Goal: Task Accomplishment & Management: Use online tool/utility

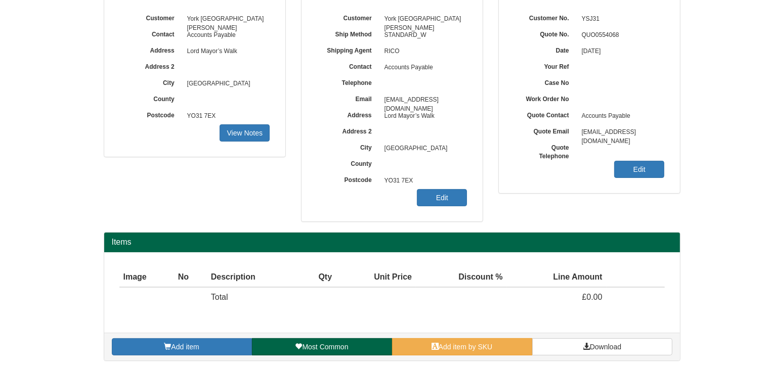
scroll to position [125, 0]
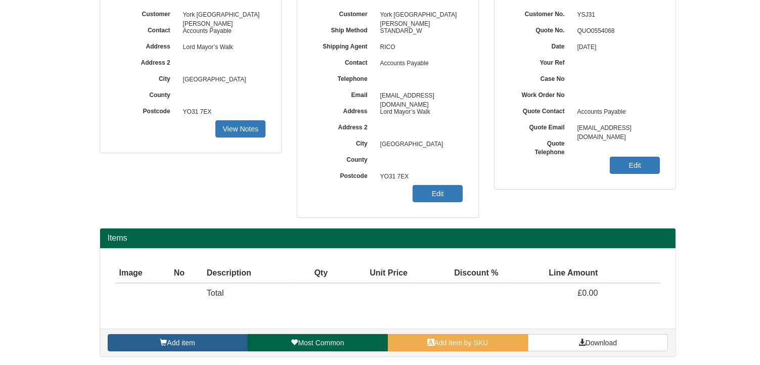
click at [172, 340] on span "Add item" at bounding box center [181, 343] width 28 height 8
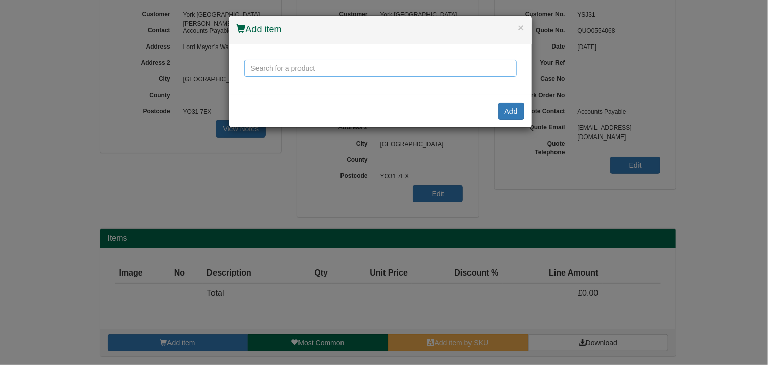
click at [306, 61] on input "text" at bounding box center [380, 68] width 272 height 17
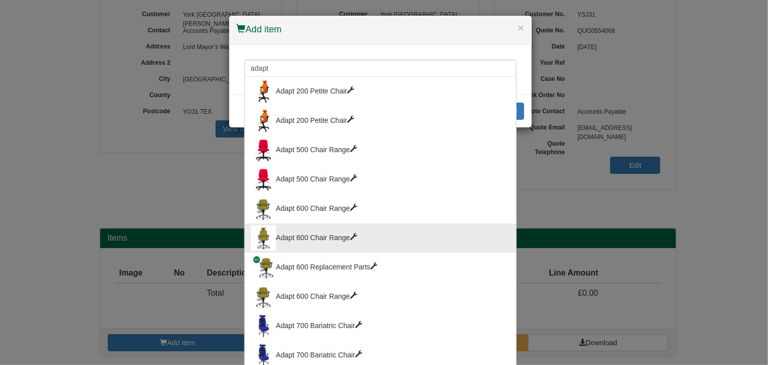
click at [308, 237] on div "Adapt 600 Chair Range" at bounding box center [380, 238] width 259 height 25
type input "Adapt 600 Chair Range"
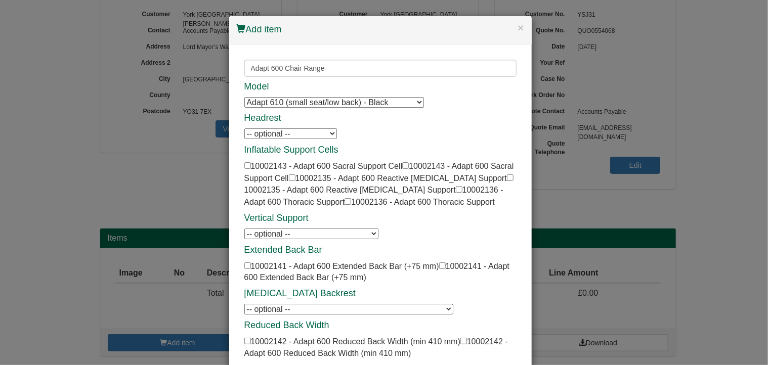
click at [285, 102] on select "Adapt 610 (small seat/low back) - Black Adapt 610 (small seat/low back) - Black…" at bounding box center [334, 102] width 180 height 11
select select "10002112"
click at [244, 97] on select "Adapt 610 (small seat/low back) - Black Adapt 610 (small seat/low back) - Black…" at bounding box center [334, 102] width 180 height 11
click at [293, 134] on select "-- optional -- Adapt 600 Neck Roll Adapt 600 Neck Roll Adapt 600 Neck Curve Ada…" at bounding box center [290, 134] width 93 height 11
select select "10002131"
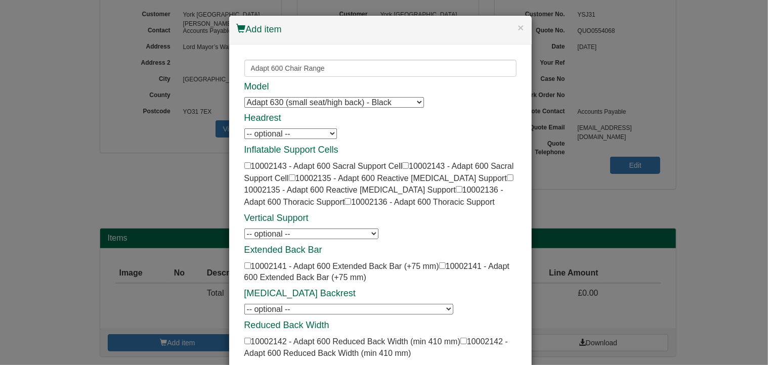
click at [244, 129] on select "-- optional -- Adapt 600 Neck Roll Adapt 600 Neck Roll Adapt 600 Neck Curve Ada…" at bounding box center [290, 134] width 93 height 11
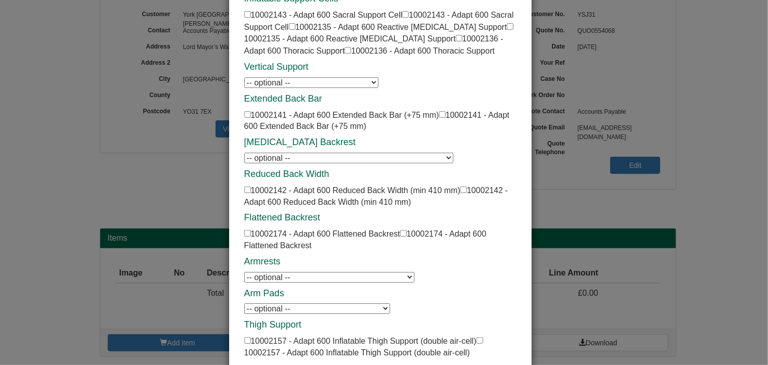
scroll to position [152, 0]
click at [340, 306] on select "-- optional -- Adapt 600 P Shaped Arm Pads (Pair) Adapt 600 P Shaped Arm Pads (…" at bounding box center [317, 308] width 146 height 11
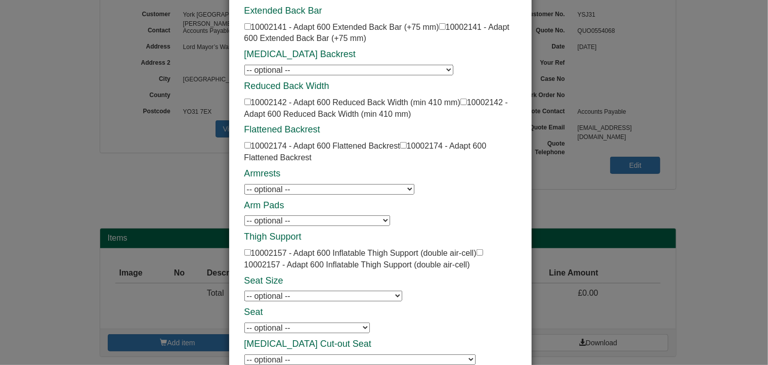
scroll to position [253, 0]
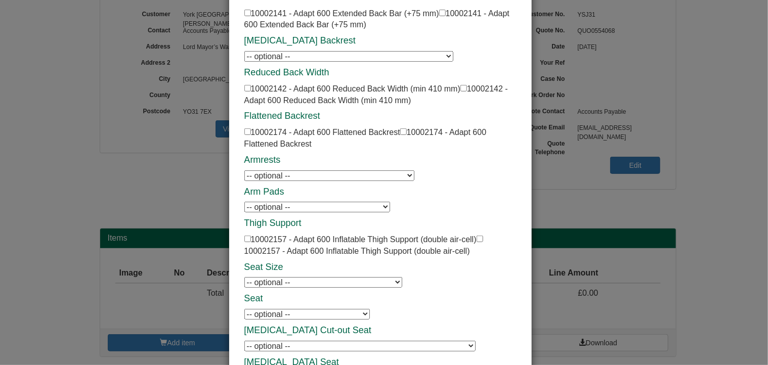
click at [279, 175] on select "-- optional -- Adapt 600 Height Adjustable Arms - PU Pad Adapt 600 Height Adjus…" at bounding box center [329, 176] width 170 height 11
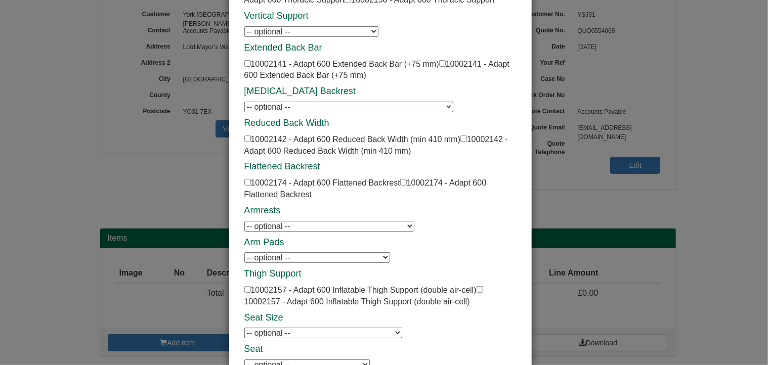
scroll to position [0, 0]
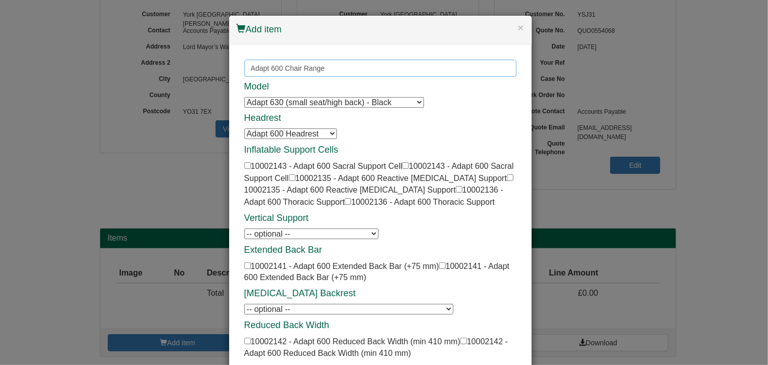
click at [277, 64] on input "Adapt 600 Chair Range" at bounding box center [380, 68] width 272 height 17
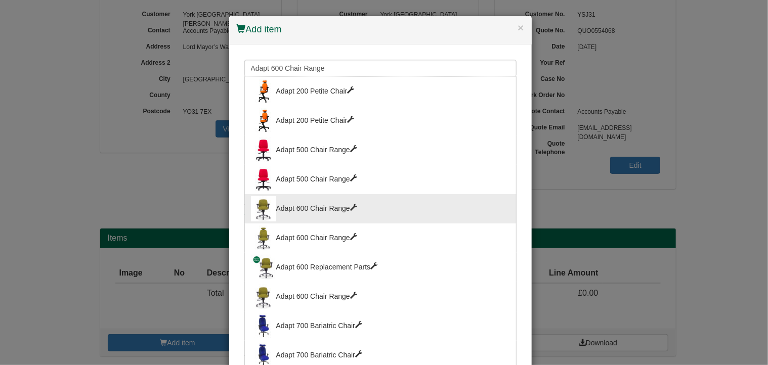
click at [342, 202] on div "Adapt 600 Chair Range" at bounding box center [380, 208] width 259 height 25
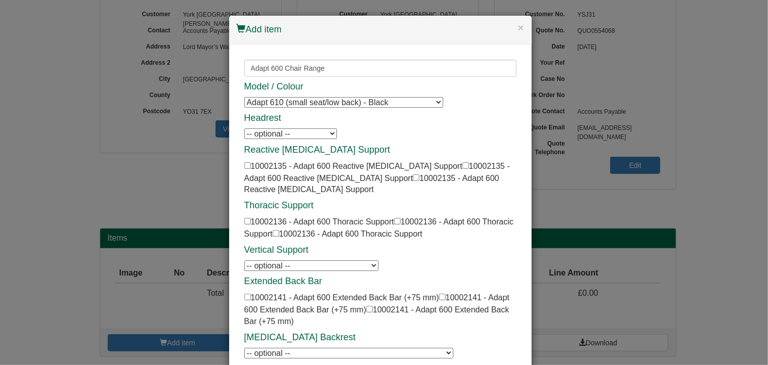
click at [298, 105] on select "Adapt 610 (small seat/low back) - Black Adapt 610 (small seat/low back) - Black…" at bounding box center [343, 102] width 199 height 11
select select "10002112"
click at [244, 97] on select "Adapt 610 (small seat/low back) - Black Adapt 610 (small seat/low back) - Black…" at bounding box center [343, 102] width 199 height 11
click at [303, 135] on select "-- optional -- Adapt 600 Headrest Adapt 600 Headrest Adapt 600 Headrest Adapt 6…" at bounding box center [290, 134] width 93 height 11
select select "10002131"
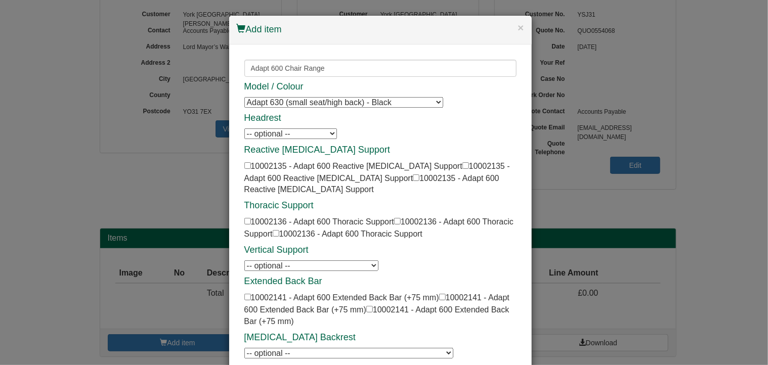
click at [244, 129] on select "-- optional -- Adapt 600 Headrest Adapt 600 Headrest Adapt 600 Headrest Adapt 6…" at bounding box center [290, 134] width 93 height 11
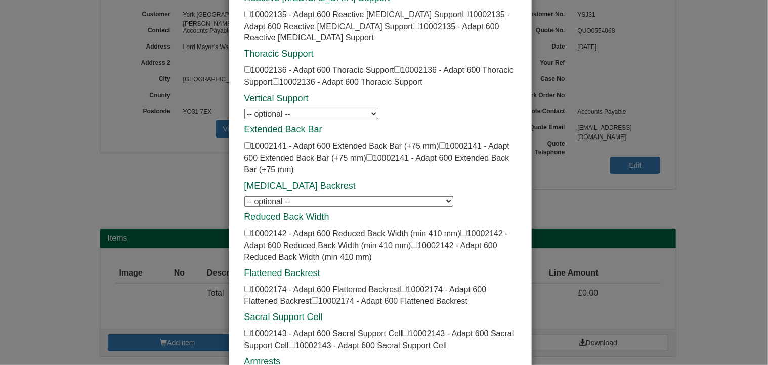
scroll to position [202, 0]
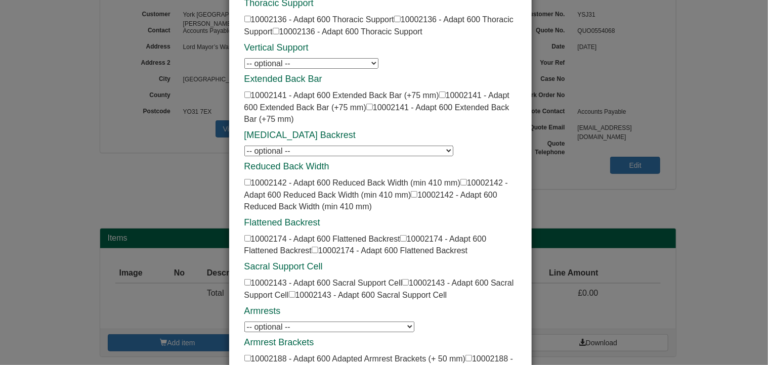
click at [331, 322] on select "-- optional -- Adapt 600 Height Adjustable Arms - PU Pad Adapt 600 Height Adjus…" at bounding box center [329, 327] width 170 height 11
click at [463, 307] on h4 "Armrests" at bounding box center [380, 312] width 272 height 10
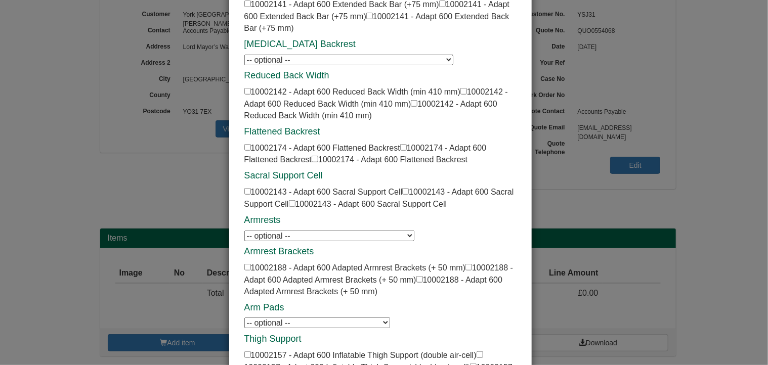
scroll to position [304, 0]
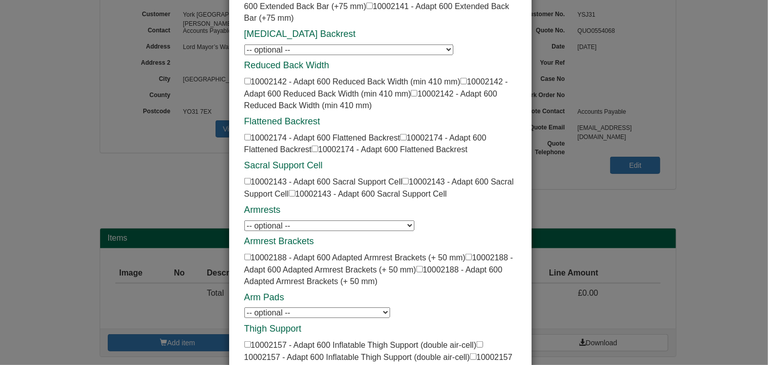
click at [366, 308] on select "-- optional -- Adapt 600 Gel Arm Pads (Pair) Adapt 600 Gel Arm Pads (Pair) Adap…" at bounding box center [317, 313] width 146 height 11
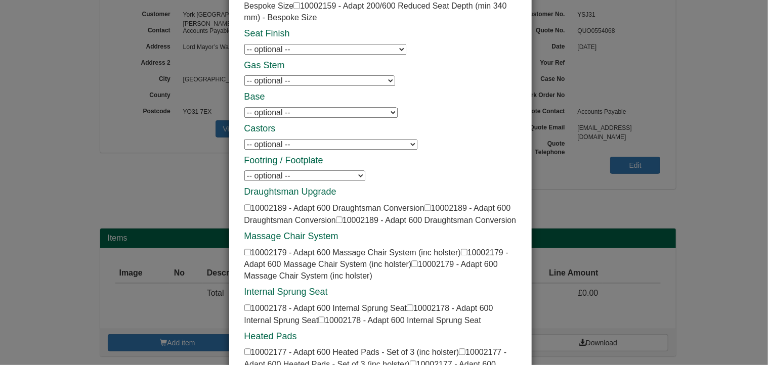
scroll to position [1012, 0]
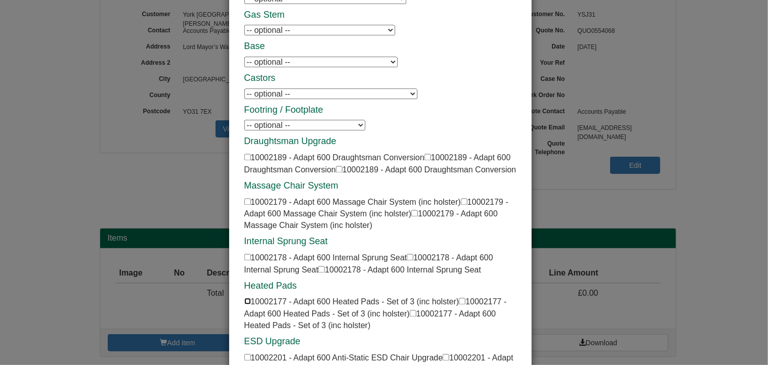
click at [244, 298] on input "checkbox" at bounding box center [247, 301] width 7 height 7
checkbox input "true"
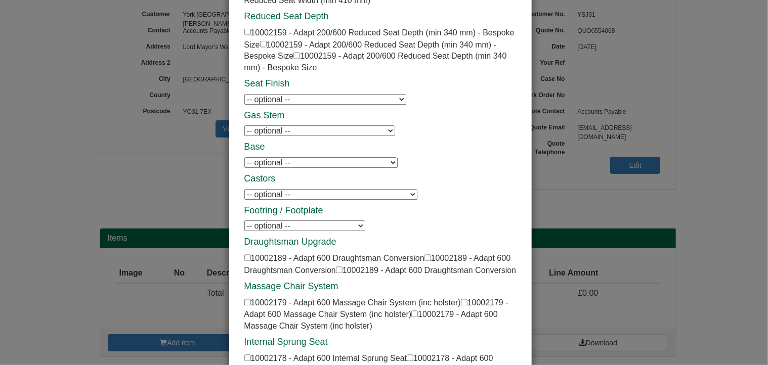
scroll to position [860, 0]
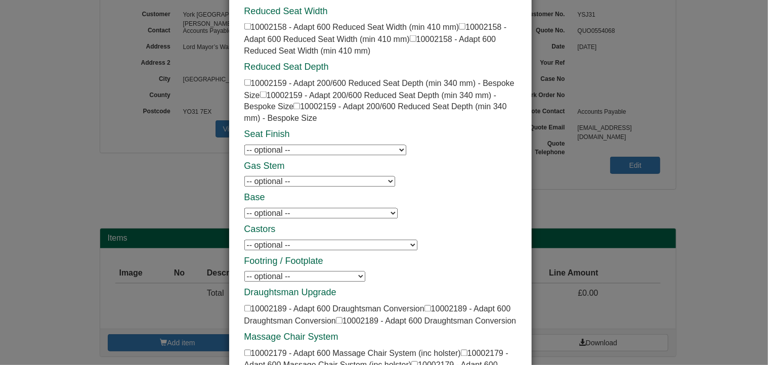
click at [285, 240] on select "-- optional -- Adapt 600 Brake Loaded Castors (set of 5) Adapt 600 Brake Loaded…" at bounding box center [330, 245] width 173 height 11
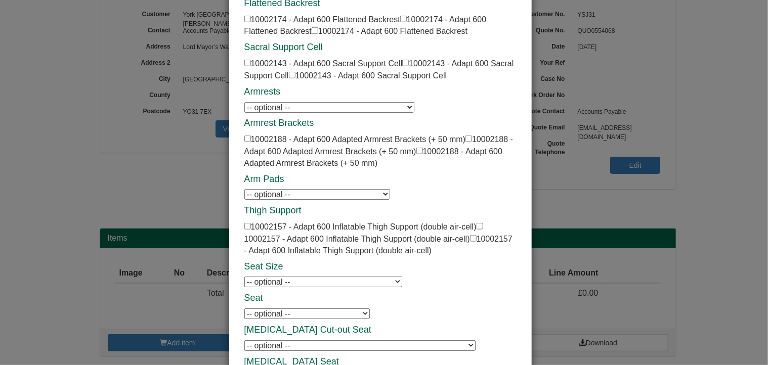
scroll to position [405, 0]
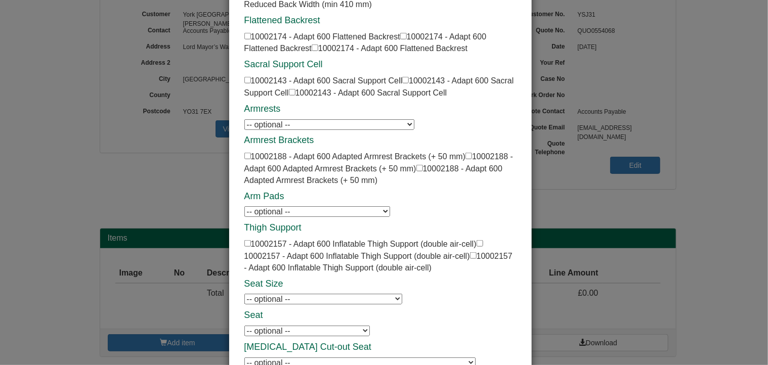
click at [279, 119] on select "-- optional -- Adapt 600 Height Adjustable Arms - PU Pad Adapt 600 Height Adjus…" at bounding box center [329, 124] width 170 height 11
select select "10002146"
click at [244, 119] on select "-- optional -- Adapt 600 Height Adjustable Arms - PU Pad Adapt 600 Height Adjus…" at bounding box center [329, 124] width 170 height 11
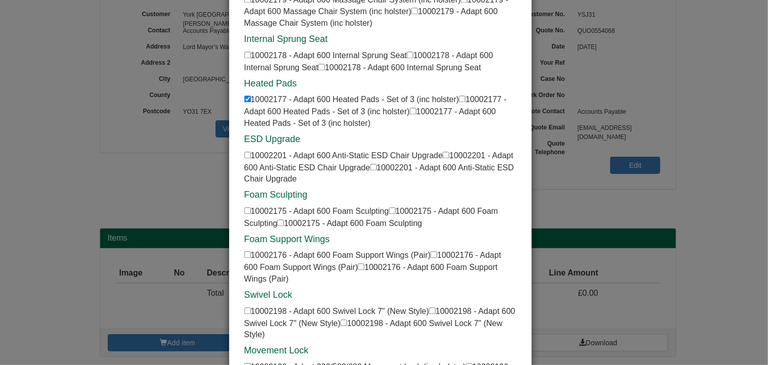
scroll to position [1293, 0]
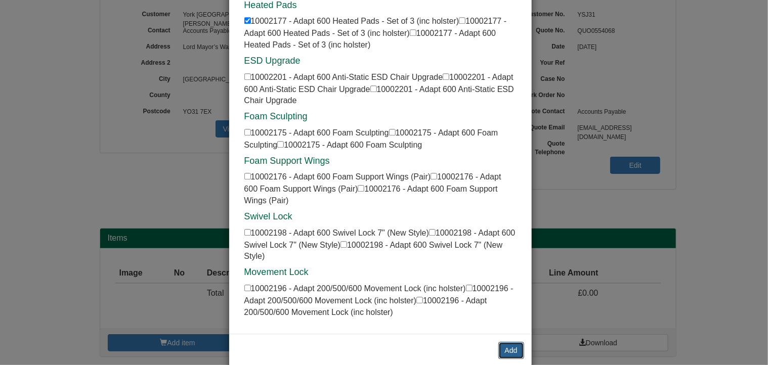
click at [509, 342] on button "Add" at bounding box center [511, 350] width 26 height 17
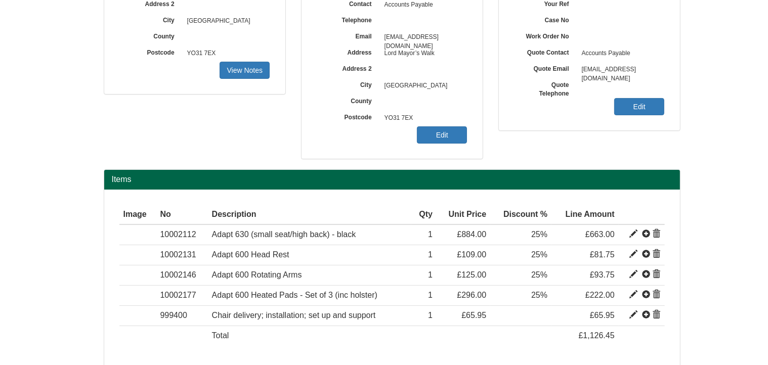
scroll to position [226, 0]
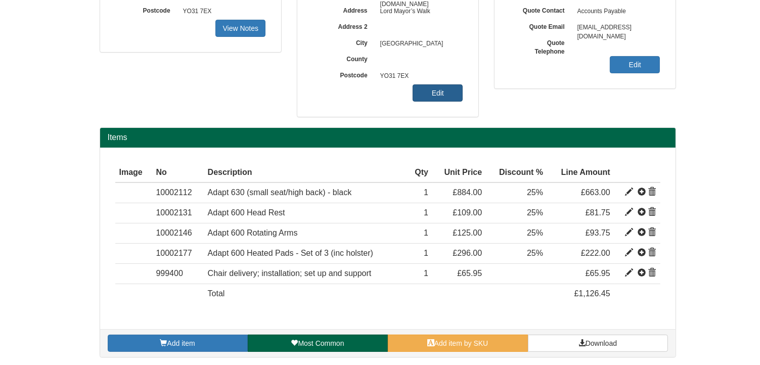
click at [451, 93] on link "Edit" at bounding box center [438, 92] width 50 height 17
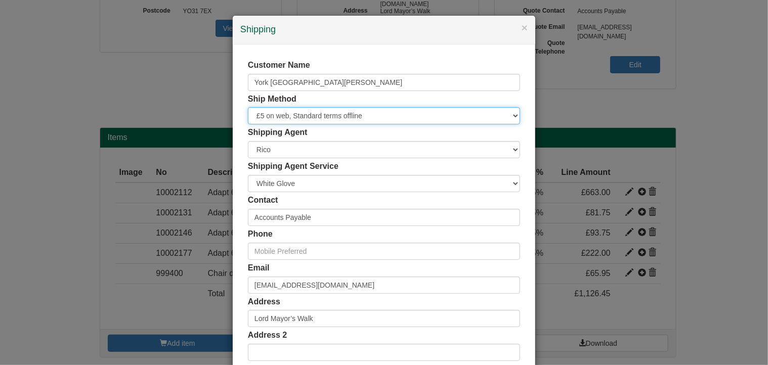
click at [275, 114] on select "Free of Charge £5 Flat Rate £7.50 Flat Rate £10 Flat Rate BESPOKE2 BESPOKE3 BES…" at bounding box center [384, 115] width 272 height 17
select select "BESPOKE9"
click at [248, 107] on select "Free of Charge £5 Flat Rate £7.50 Flat Rate £10 Flat Rate BESPOKE2 BESPOKE3 BES…" at bounding box center [384, 115] width 272 height 17
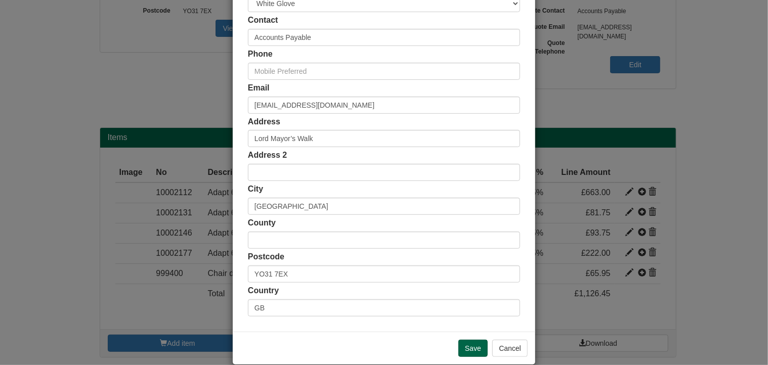
scroll to position [194, 0]
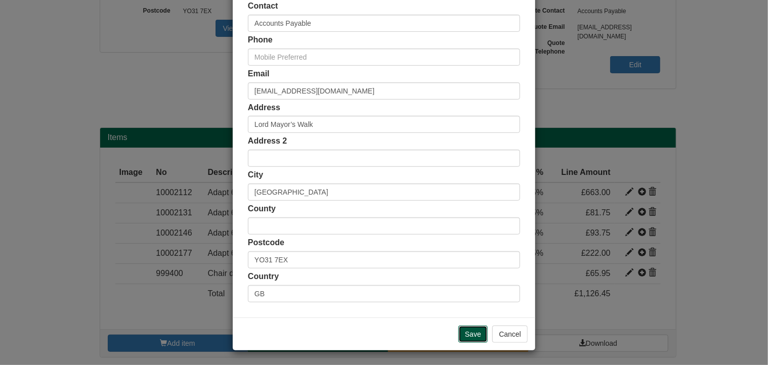
click at [474, 331] on input "Save" at bounding box center [472, 334] width 29 height 17
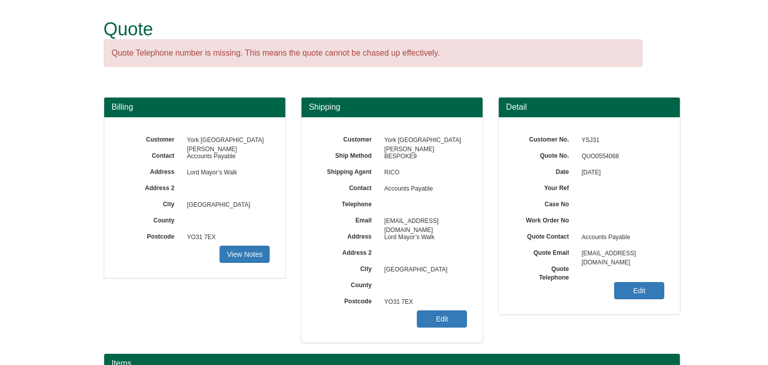
scroll to position [226, 0]
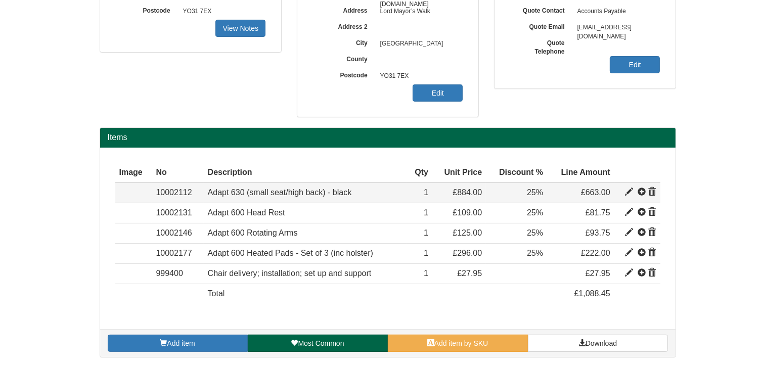
click at [629, 192] on span at bounding box center [629, 192] width 8 height 8
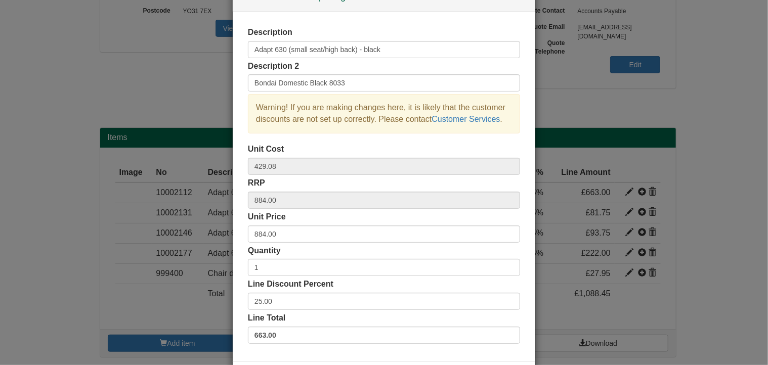
scroll to position [51, 0]
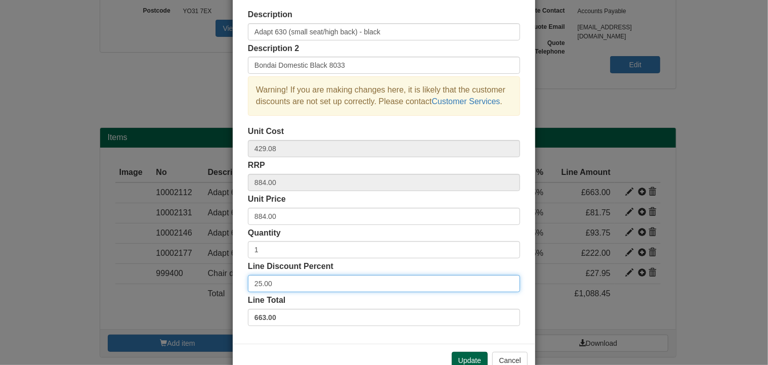
drag, startPoint x: 267, startPoint y: 287, endPoint x: 220, endPoint y: 279, distance: 47.7
click at [220, 279] on div "× Line discounts and pricing Description Adapt 630 (small seat/high back) - bla…" at bounding box center [384, 182] width 768 height 365
type input "30"
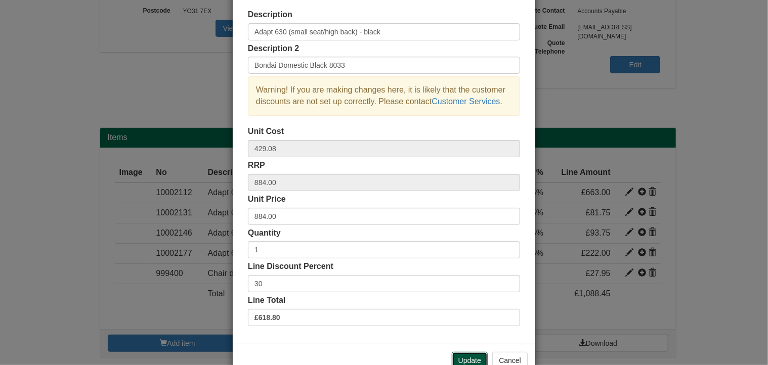
click at [470, 358] on button "Update" at bounding box center [470, 360] width 36 height 17
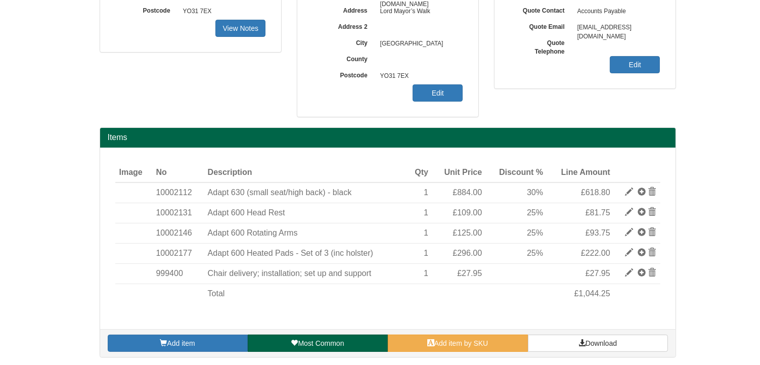
click at [628, 212] on span at bounding box center [629, 212] width 8 height 8
type input "Adapt 600 Head Rest"
type input "Chea Black"
type input "41.47"
type input "109.00"
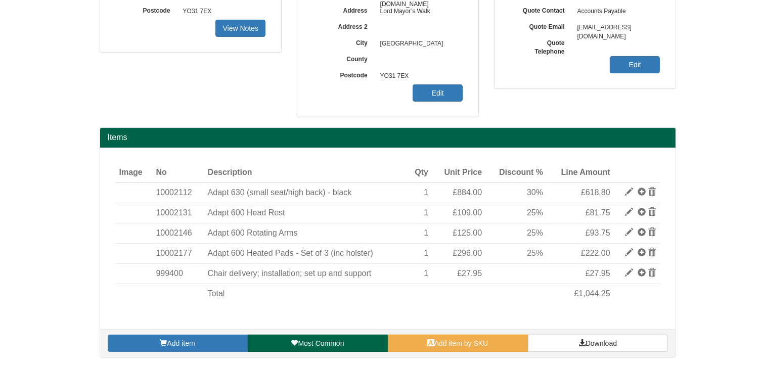
type input "109.00"
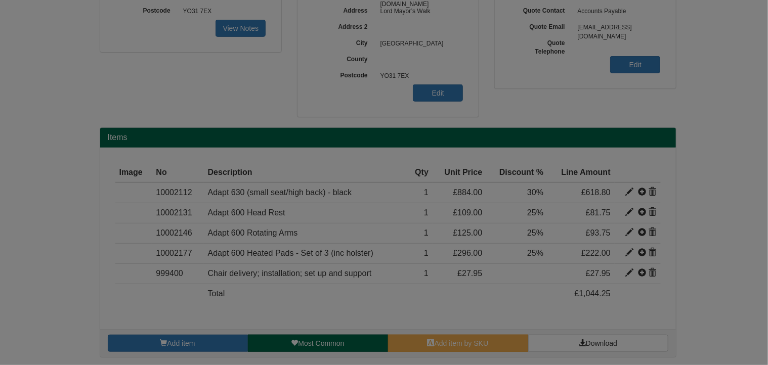
scroll to position [0, 0]
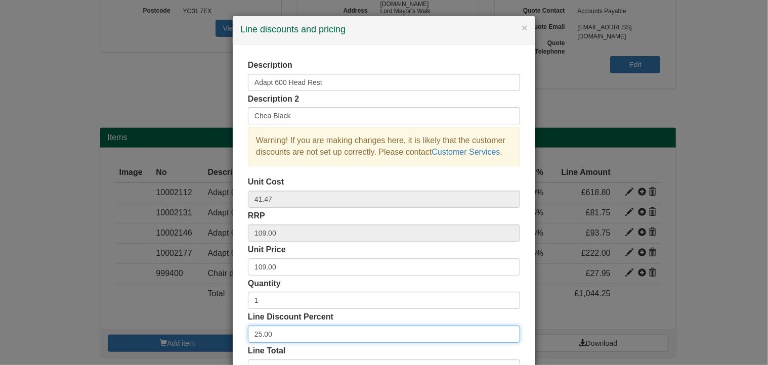
drag, startPoint x: 274, startPoint y: 335, endPoint x: 206, endPoint y: 325, distance: 68.1
click at [206, 327] on div "× Line discounts and pricing Description Adapt 600 Head Rest Description 2 Chea…" at bounding box center [384, 182] width 768 height 365
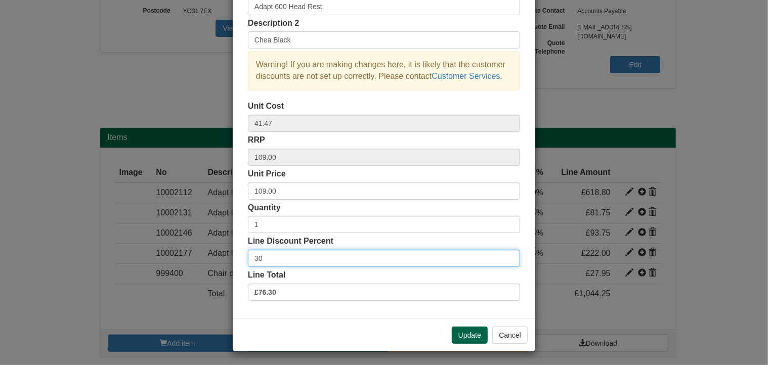
scroll to position [77, 0]
type input "30"
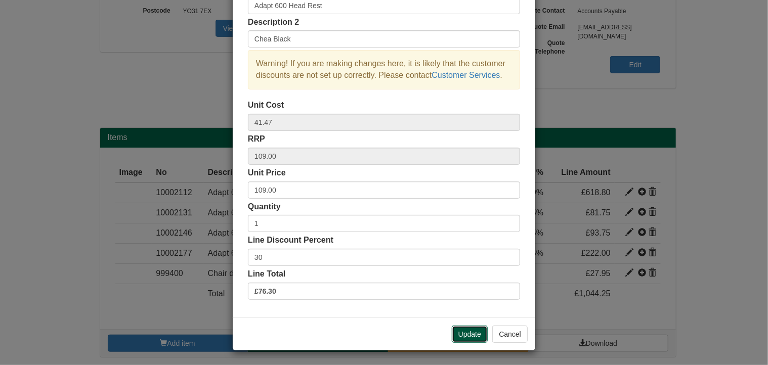
click at [468, 331] on button "Update" at bounding box center [470, 334] width 36 height 17
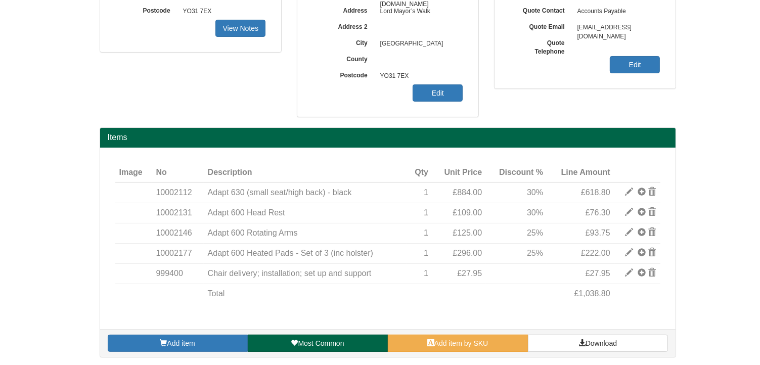
click at [627, 233] on span at bounding box center [629, 233] width 8 height 8
type input "Adapt 600 Rotating Arms"
type input "63.00"
type input "125.00"
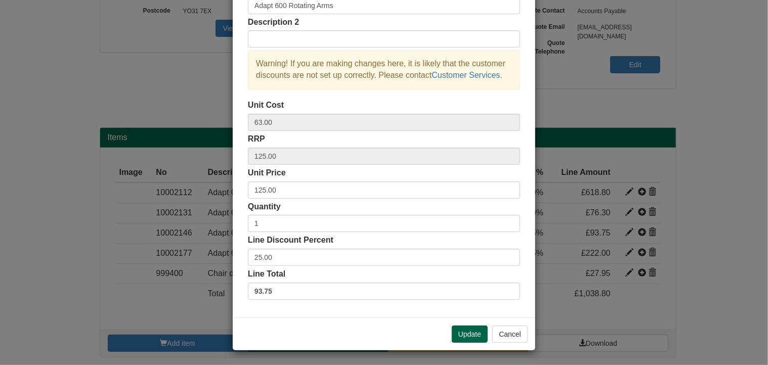
scroll to position [0, 0]
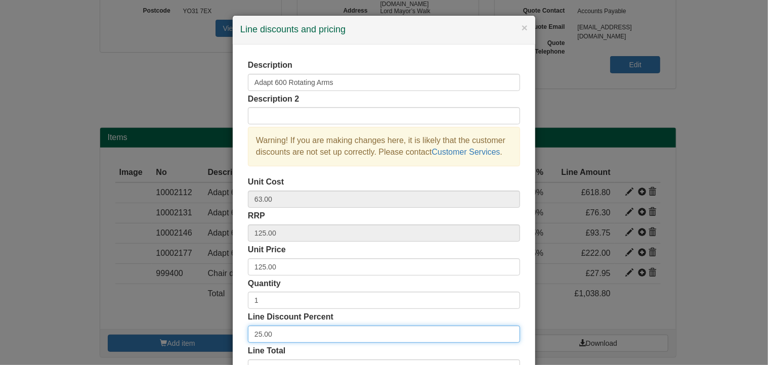
drag, startPoint x: 269, startPoint y: 333, endPoint x: 213, endPoint y: 316, distance: 58.6
click at [215, 322] on div "× Line discounts and pricing Description Adapt 600 Rotating Arms Description 2 …" at bounding box center [384, 182] width 768 height 365
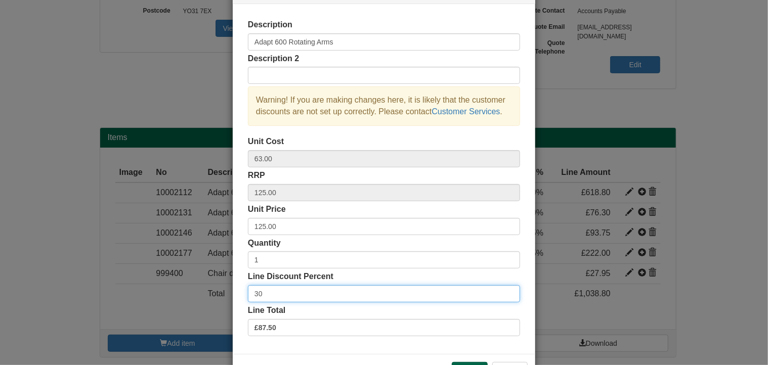
scroll to position [77, 0]
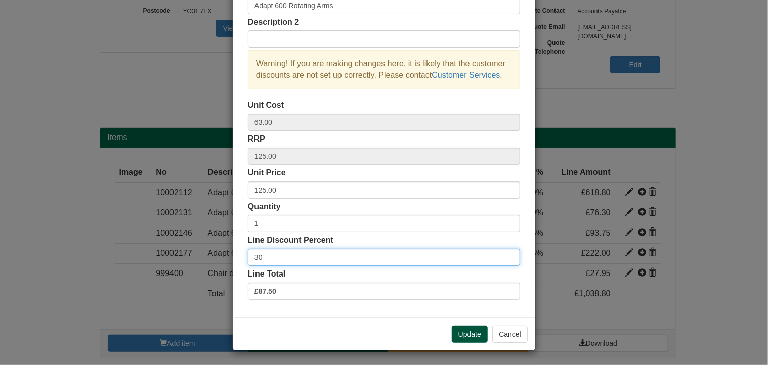
type input "30"
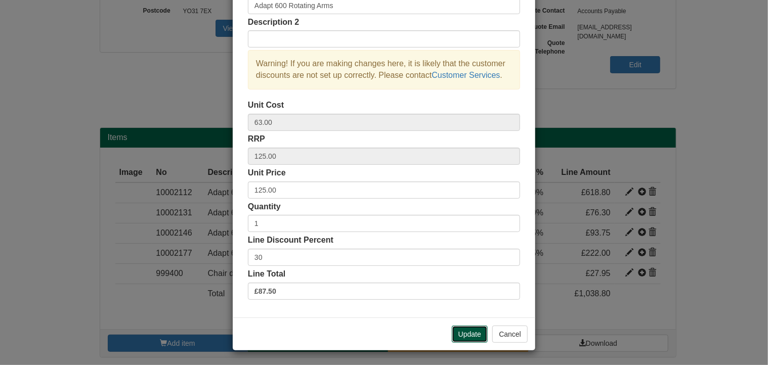
click at [480, 332] on button "Update" at bounding box center [470, 334] width 36 height 17
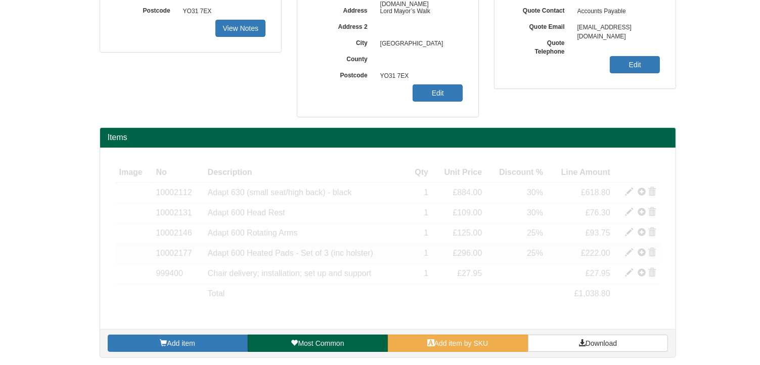
type input "Adapt 600 Heated Pads - Set of 3 (inc holster)"
type input "Pad size: 160 x 170 mm"
type input "128.74"
type input "296.00"
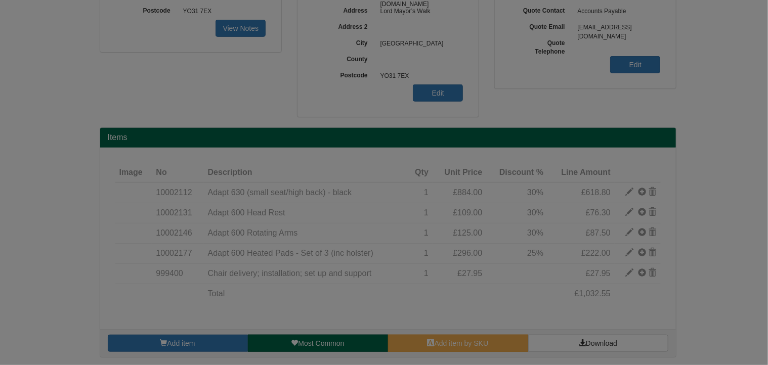
scroll to position [0, 0]
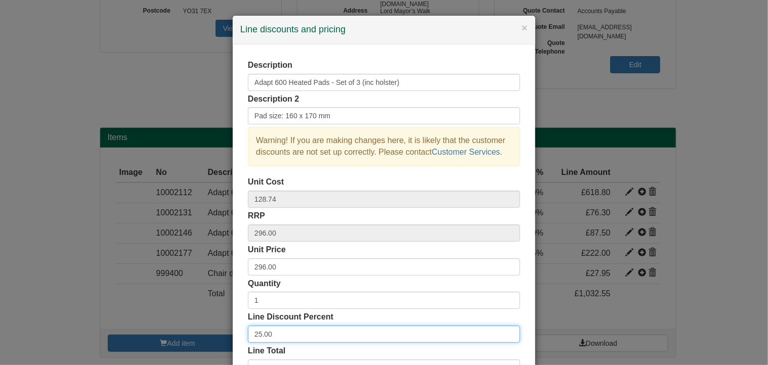
drag, startPoint x: 284, startPoint y: 334, endPoint x: 181, endPoint y: 321, distance: 104.1
click at [180, 329] on div "× Line discounts and pricing Description Adapt 600 Heated Pads - Set of 3 (inc …" at bounding box center [384, 182] width 768 height 365
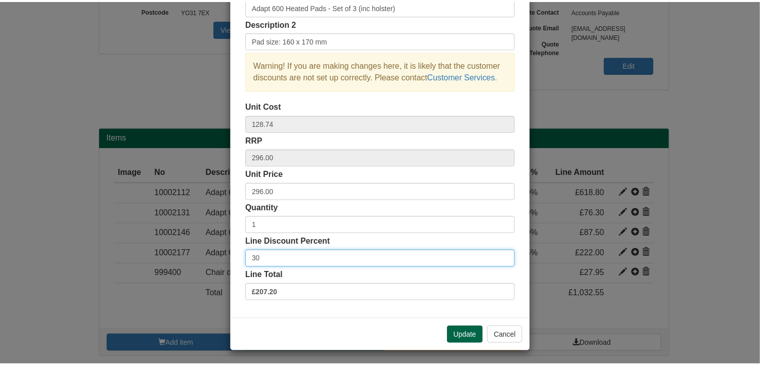
scroll to position [77, 0]
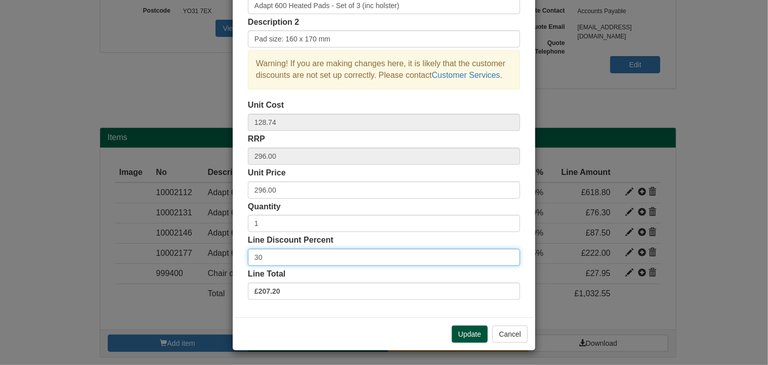
type input "30"
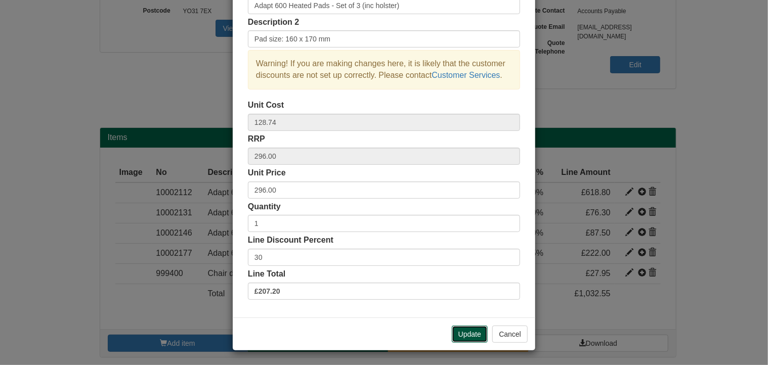
click at [466, 330] on button "Update" at bounding box center [470, 334] width 36 height 17
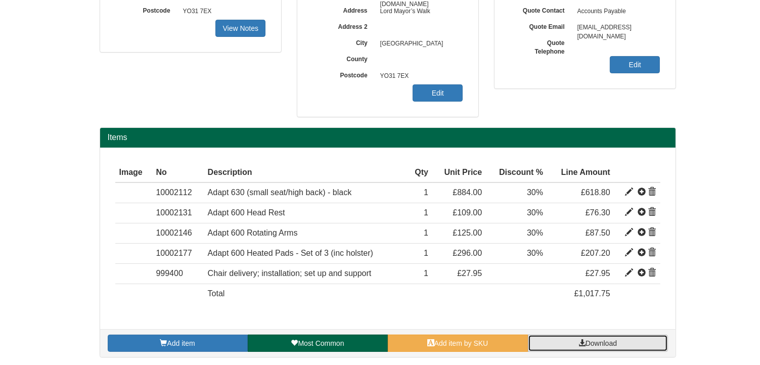
click at [601, 345] on span "Download" at bounding box center [601, 344] width 31 height 8
